Goal: Transaction & Acquisition: Purchase product/service

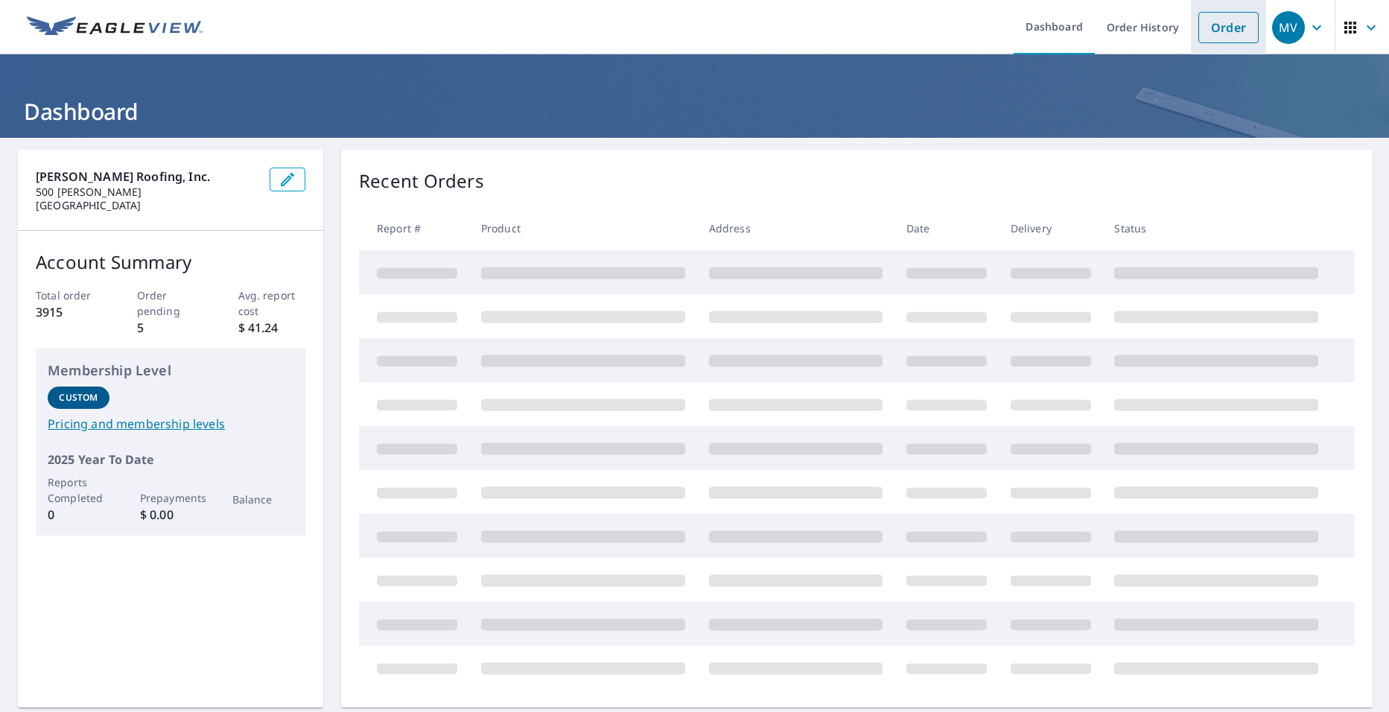
click at [1202, 34] on link "Order" at bounding box center [1228, 27] width 60 height 31
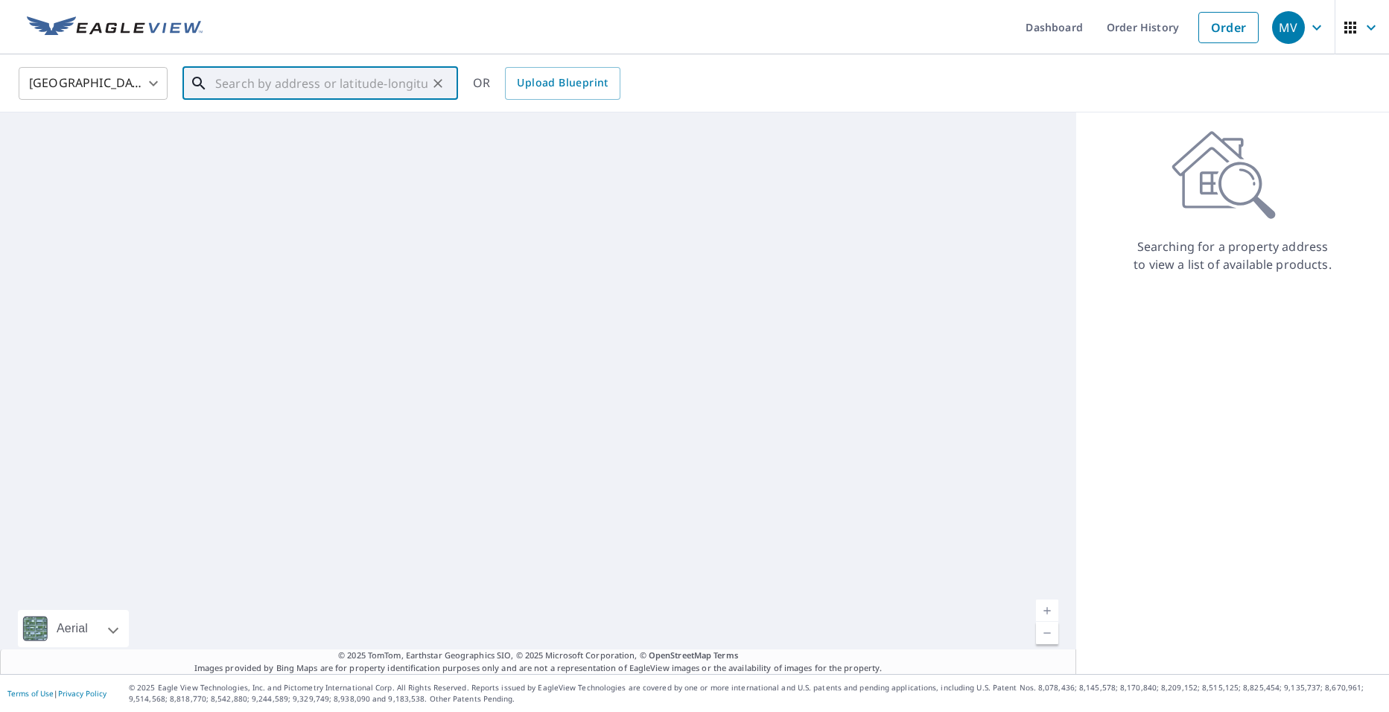
click at [323, 83] on input "text" at bounding box center [321, 84] width 212 height 42
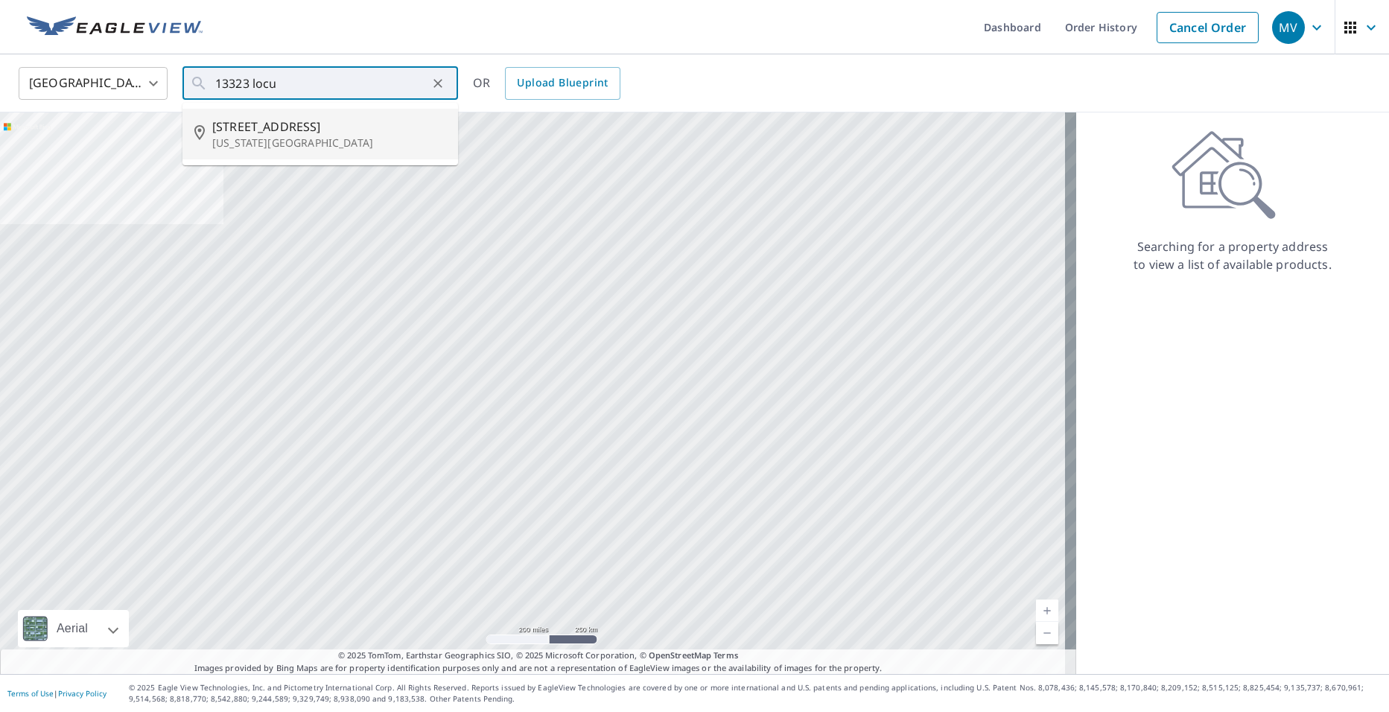
type input "[STREET_ADDRESS][US_STATE]"
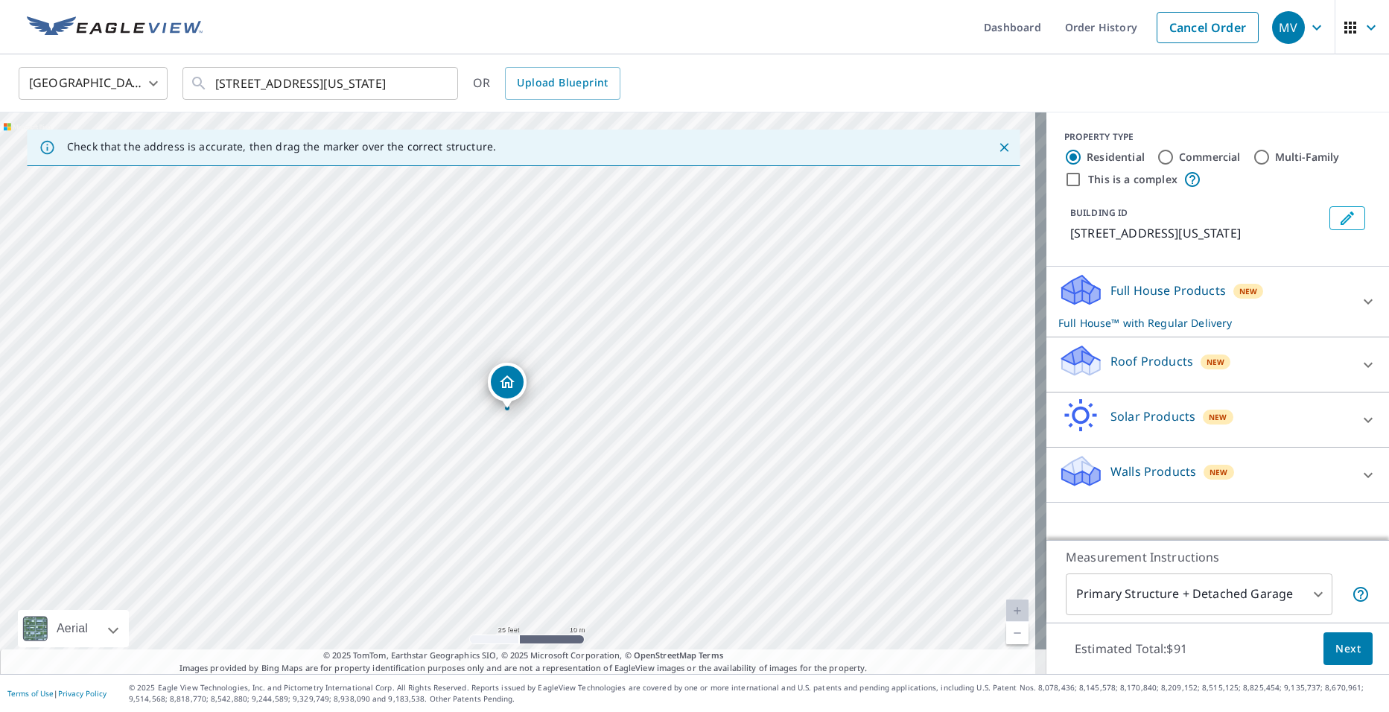
click at [1080, 357] on icon at bounding box center [1081, 355] width 38 height 19
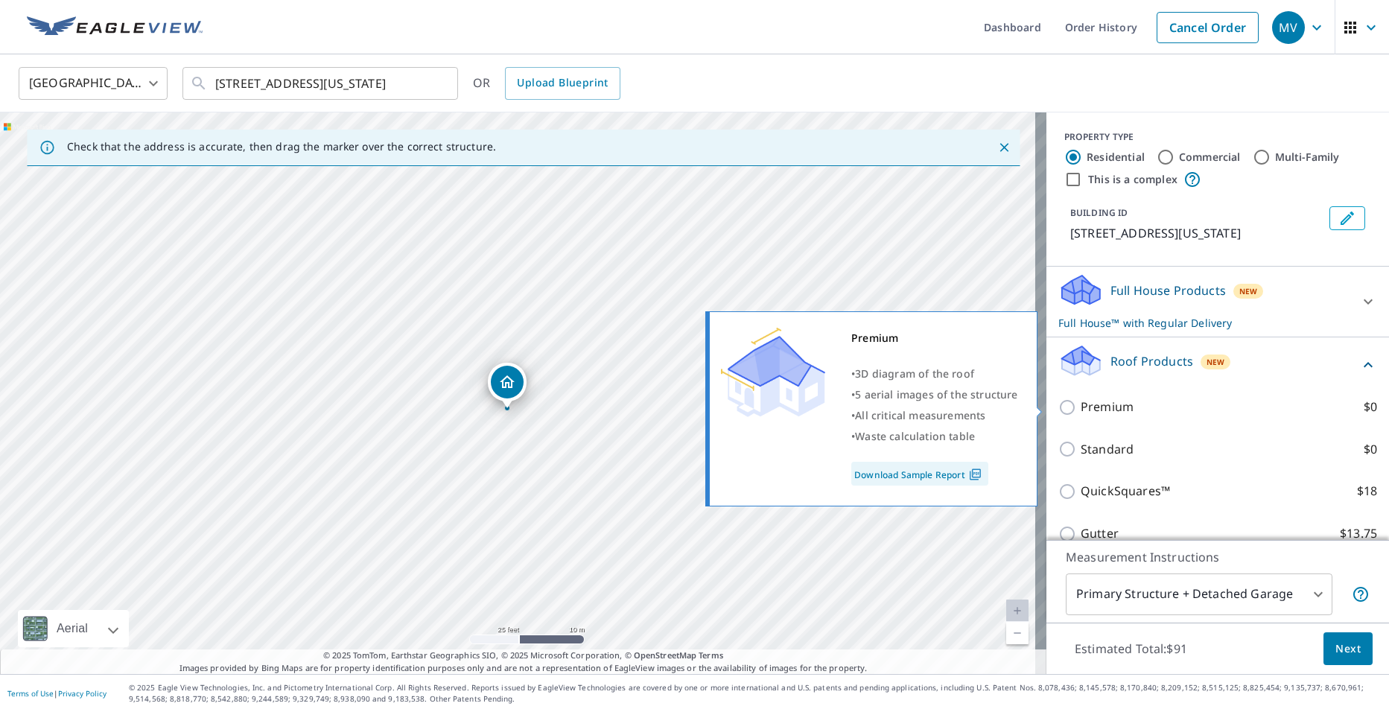
click at [1081, 408] on p "Premium" at bounding box center [1107, 407] width 53 height 19
click at [1075, 408] on input "Premium $0" at bounding box center [1069, 407] width 22 height 18
checkbox input "true"
checkbox input "false"
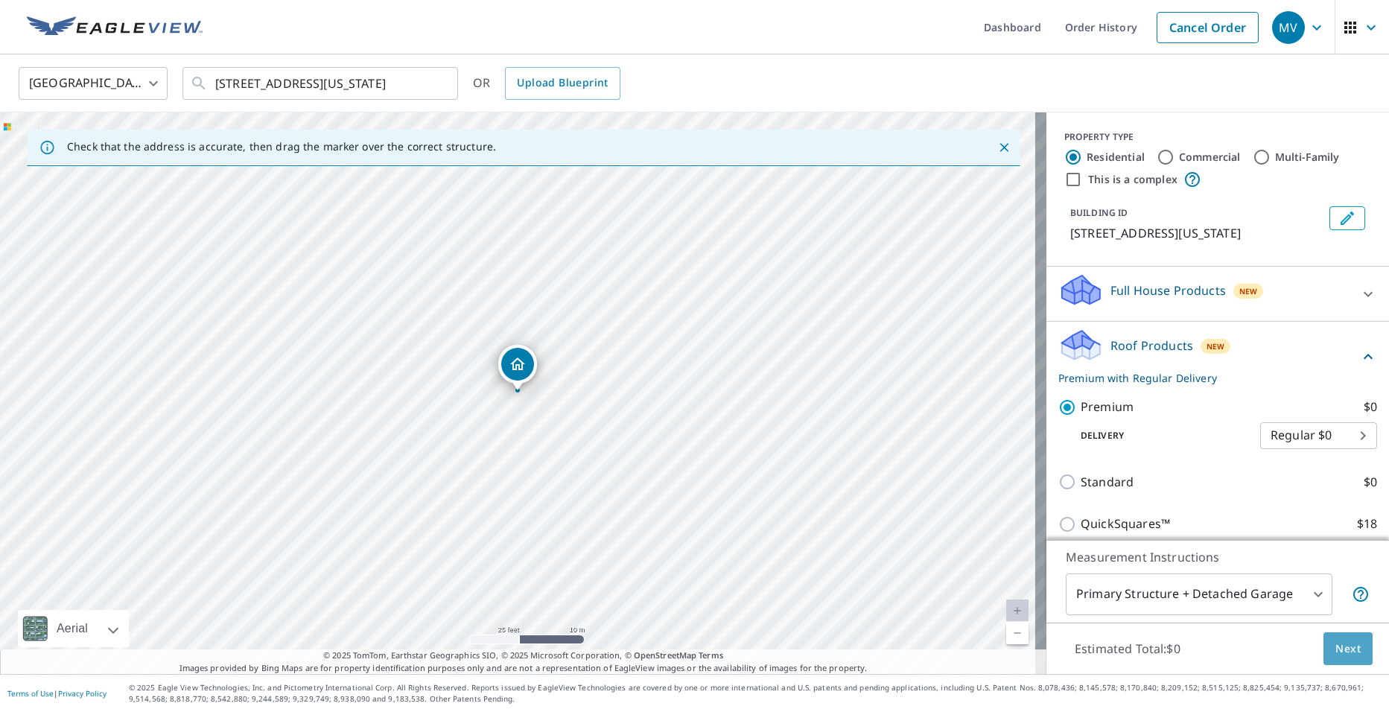
click at [1335, 646] on span "Next" at bounding box center [1347, 649] width 25 height 19
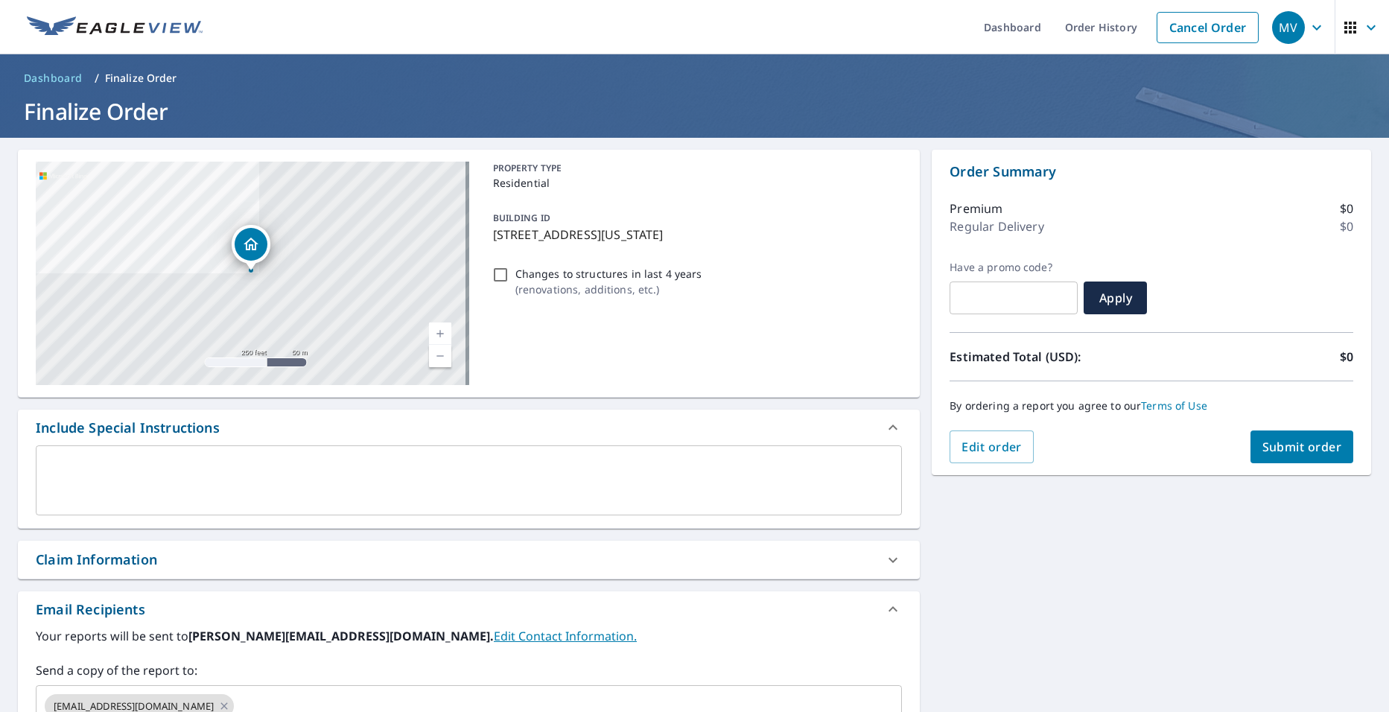
click at [1283, 444] on span "Submit order" at bounding box center [1302, 447] width 80 height 16
checkbox input "true"
